Goal: Use online tool/utility

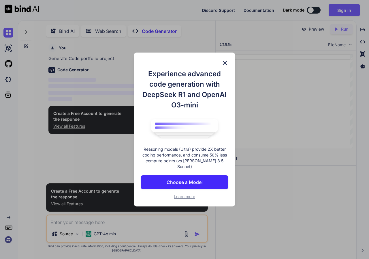
scroll to position [2, 0]
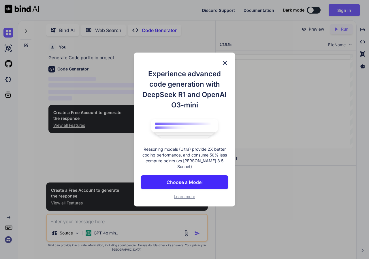
click at [224, 66] on img at bounding box center [224, 62] width 7 height 7
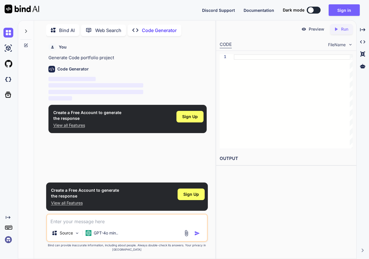
type textarea "x"
click at [8, 48] on img at bounding box center [8, 48] width 10 height 10
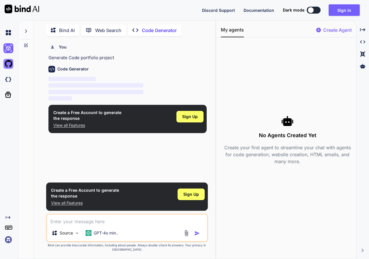
click at [8, 66] on img at bounding box center [8, 64] width 10 height 10
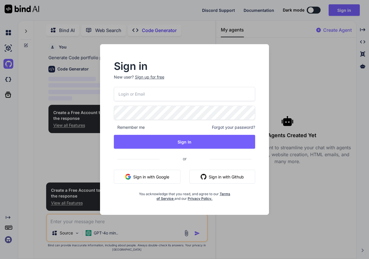
click at [8, 81] on div "Sign in New user? Sign up for free Remember me Forgot your password? Sign In or…" at bounding box center [184, 129] width 369 height 259
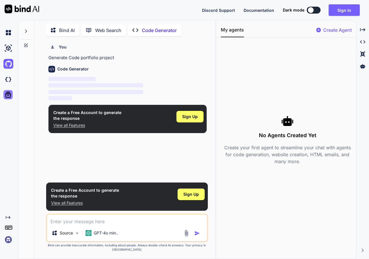
click at [8, 93] on icon at bounding box center [8, 95] width 6 height 6
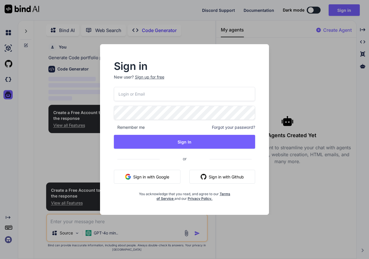
click at [305, 94] on div "Sign in New user? Sign up for free Remember me Forgot your password? Sign In or…" at bounding box center [184, 129] width 369 height 259
